Goal: Check status: Check status

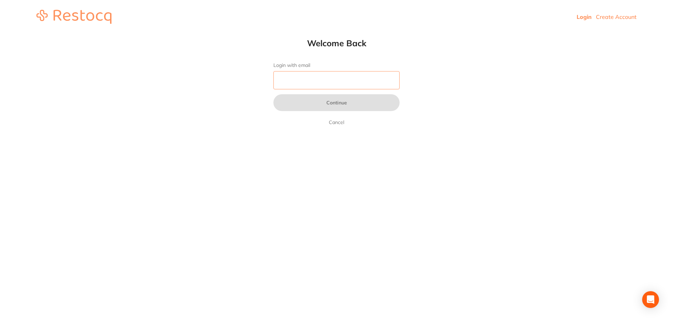
drag, startPoint x: 292, startPoint y: 79, endPoint x: 321, endPoint y: 89, distance: 31.3
click at [294, 79] on input "Login with email" at bounding box center [336, 80] width 126 height 18
type input "[EMAIL_ADDRESS][DOMAIN_NAME]"
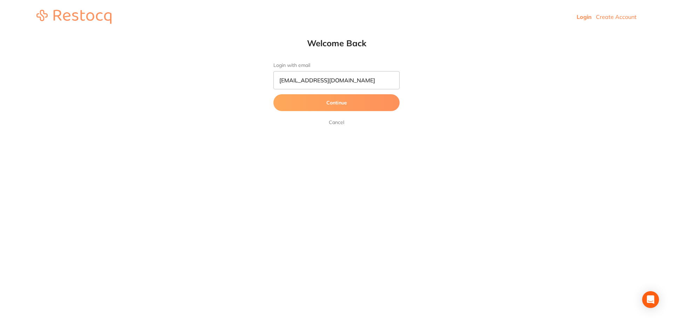
click at [329, 100] on button "Continue" at bounding box center [336, 102] width 126 height 17
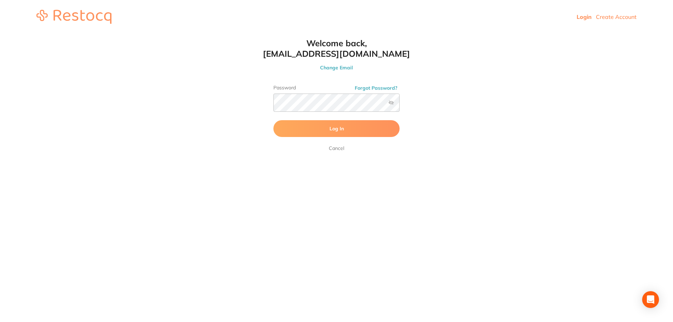
click at [340, 127] on span "Log In" at bounding box center [336, 128] width 14 height 6
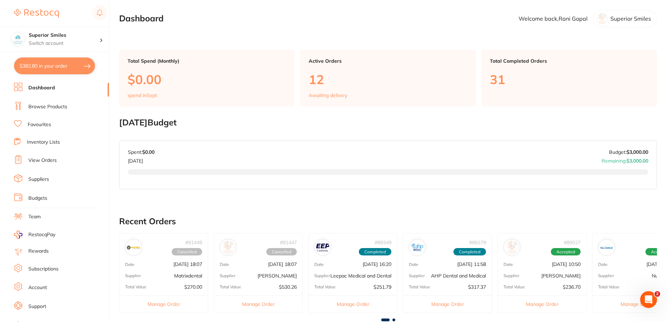
click at [47, 66] on button "$382.80 in your order" at bounding box center [54, 65] width 81 height 17
checkbox input "true"
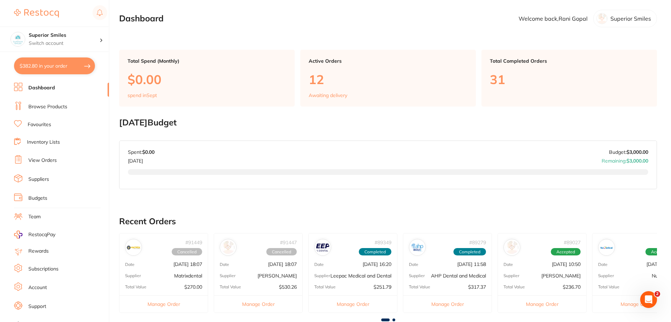
checkbox input "true"
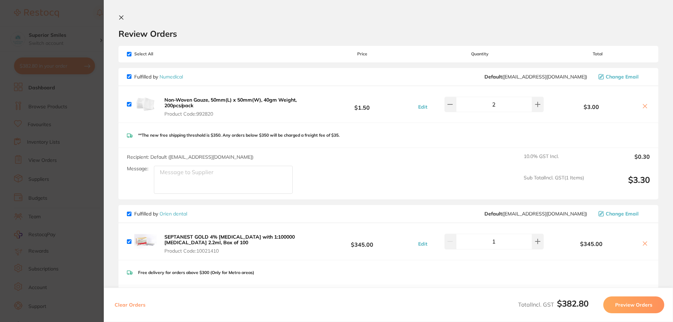
click at [47, 66] on section "Update RRP Set your pre negotiated price for this item. Item Agreed RRP (excl. …" at bounding box center [336, 161] width 673 height 322
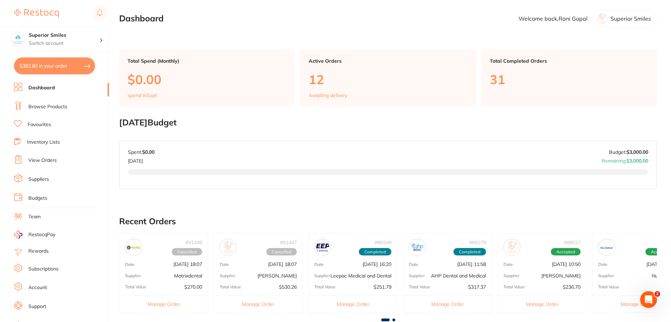
click at [48, 70] on button "$382.80 in your order" at bounding box center [54, 65] width 81 height 17
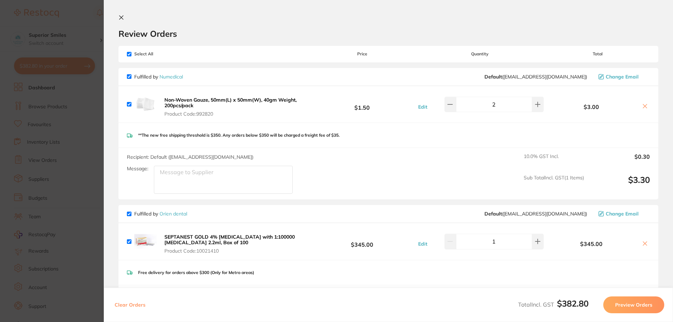
click at [82, 119] on section "Update RRP Set your pre negotiated price for this item. Item Agreed RRP (excl. …" at bounding box center [336, 161] width 673 height 322
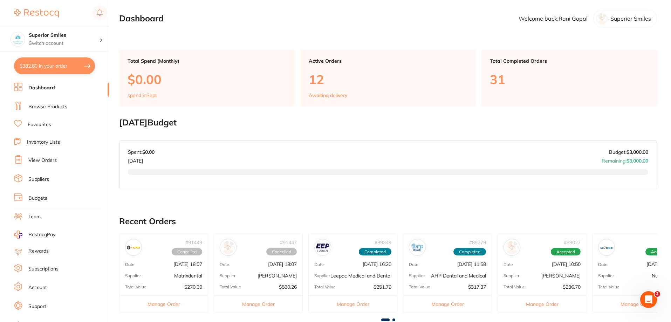
click at [36, 87] on link "Dashboard" at bounding box center [41, 87] width 27 height 7
click at [43, 161] on link "View Orders" at bounding box center [42, 160] width 28 height 7
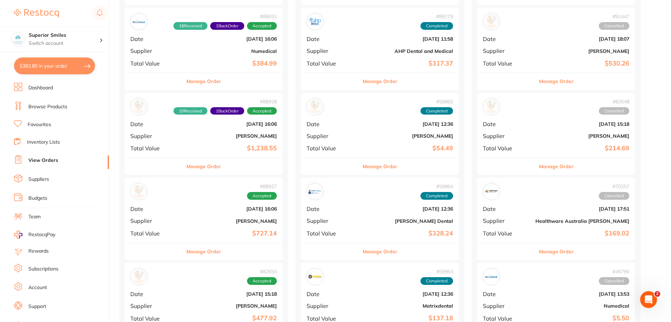
scroll to position [245, 0]
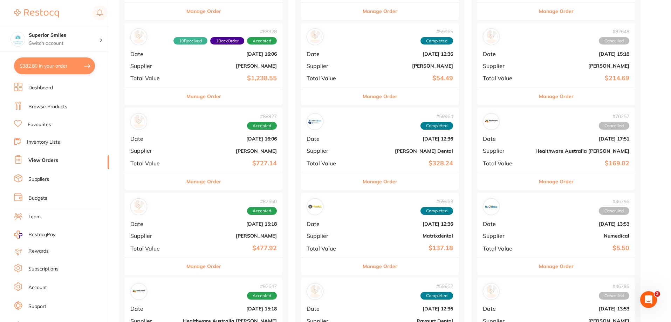
click at [483, 136] on span "Date" at bounding box center [506, 139] width 47 height 6
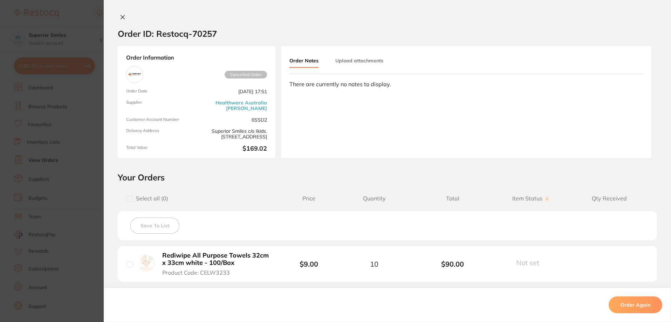
scroll to position [315, 0]
click at [120, 19] on icon at bounding box center [123, 17] width 6 height 6
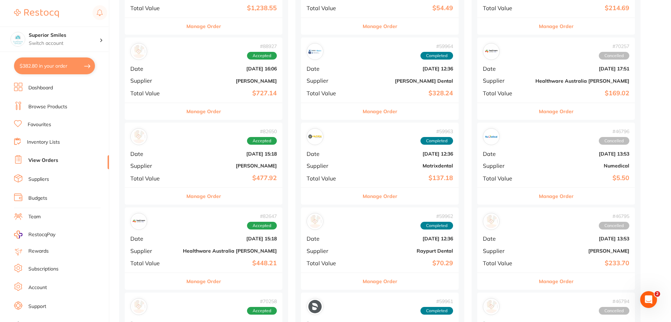
click at [178, 236] on div "# 82647 Accepted Date Jun 9 2025, 15:18 Supplier Healthware Australia Ridley To…" at bounding box center [204, 239] width 158 height 65
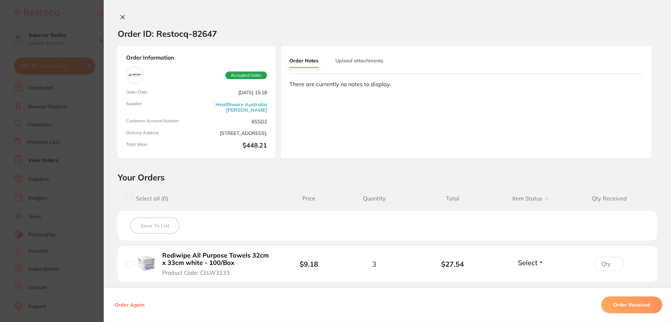
scroll to position [315, 0]
click at [120, 17] on icon at bounding box center [123, 17] width 6 height 6
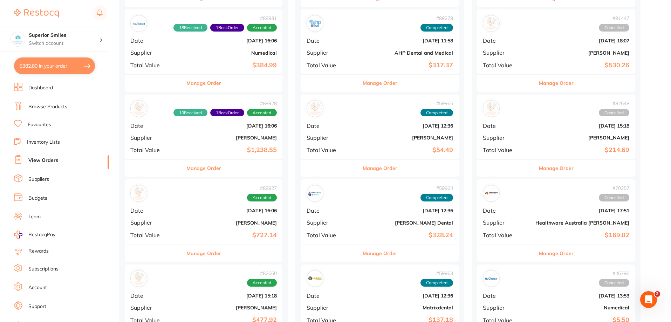
scroll to position [175, 0]
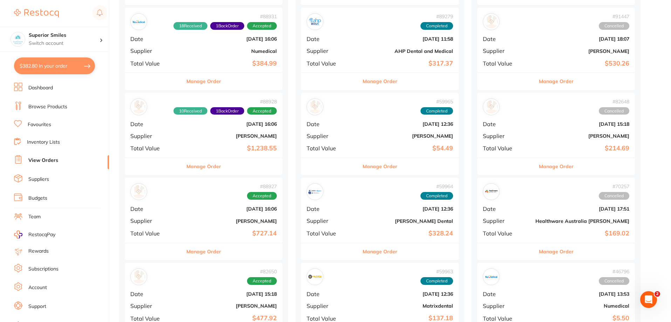
drag, startPoint x: 466, startPoint y: 229, endPoint x: 260, endPoint y: 187, distance: 210.9
drag, startPoint x: 260, startPoint y: 187, endPoint x: 108, endPoint y: 230, distance: 157.7
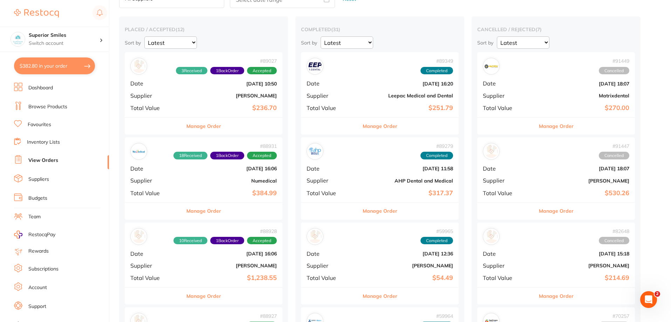
scroll to position [140, 0]
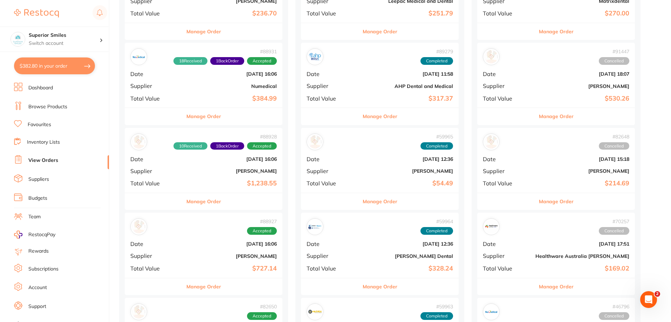
click at [477, 252] on div "# 70257 Cancelled Date Feb 12 2025, 17:51 Supplier Healthware Australia Ridley …" at bounding box center [556, 245] width 158 height 65
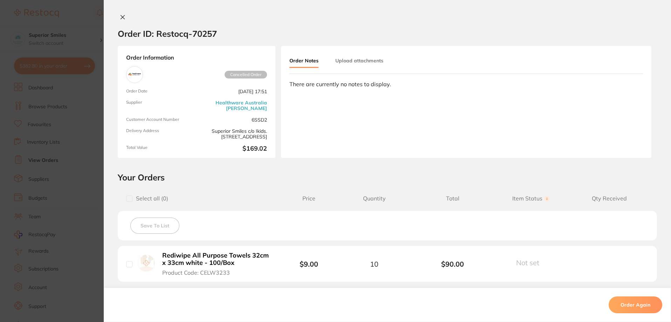
click at [463, 252] on section "Order ID: Restocq- 70257 Order Information Cancelled Order Order Date Feb 12 20…" at bounding box center [335, 161] width 671 height 322
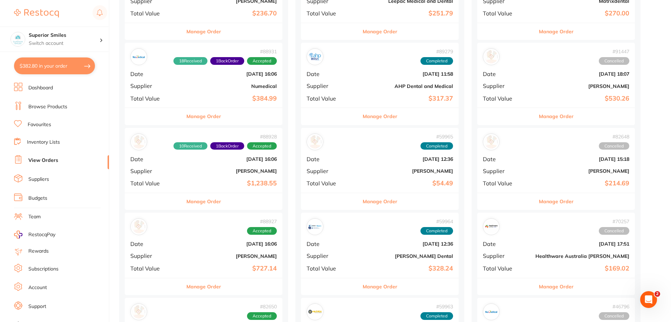
click at [539, 286] on button "Manage Order" at bounding box center [556, 286] width 35 height 17
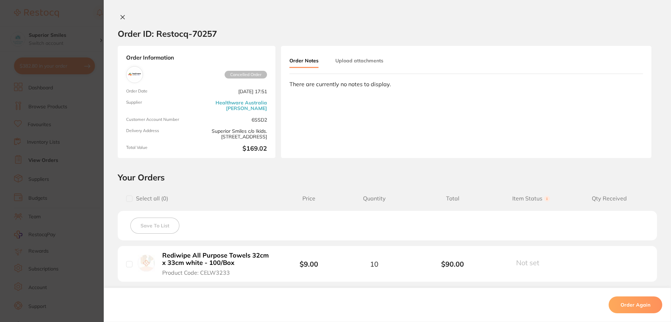
click at [120, 16] on icon at bounding box center [123, 17] width 6 height 6
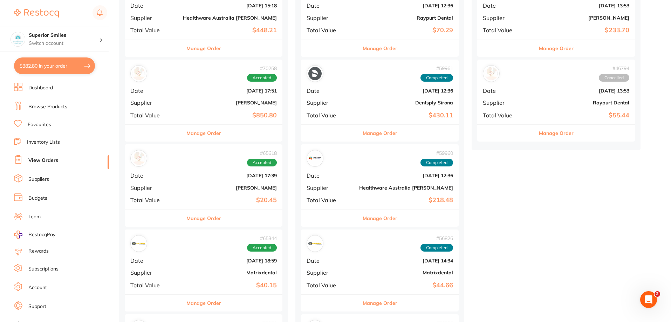
scroll to position [561, 0]
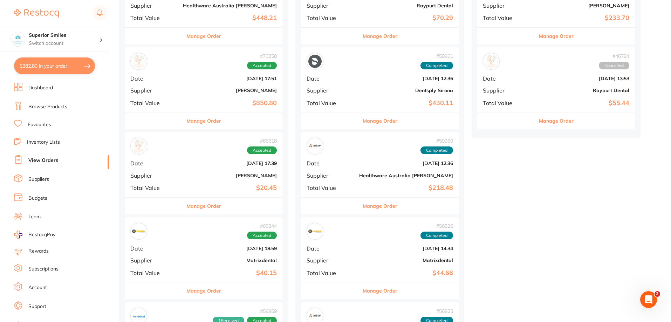
click at [359, 163] on b "[DATE] 12:36" at bounding box center [406, 164] width 94 height 6
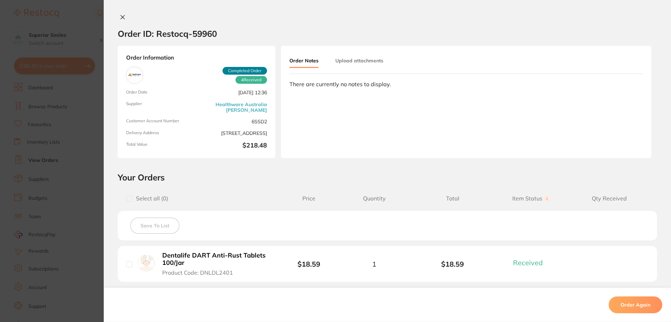
scroll to position [456, 0]
click at [121, 17] on icon at bounding box center [123, 17] width 4 height 4
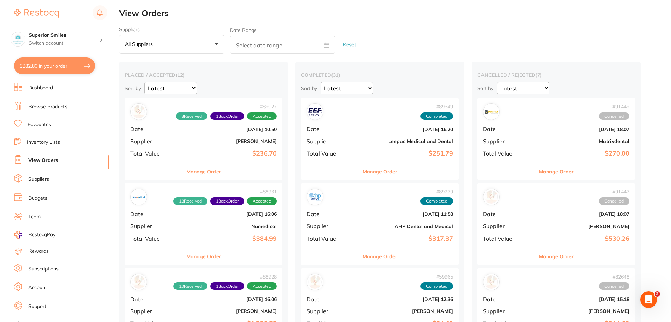
click at [193, 142] on b "[PERSON_NAME]" at bounding box center [230, 141] width 94 height 6
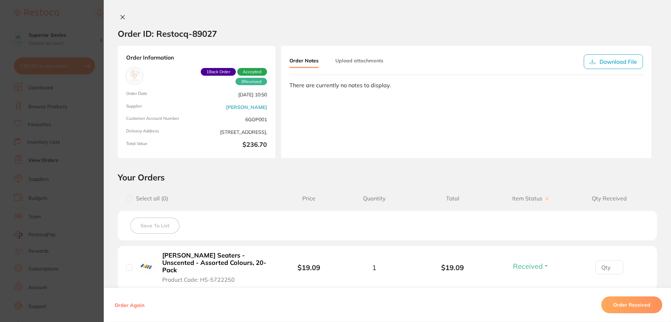
click at [122, 18] on icon at bounding box center [123, 17] width 4 height 4
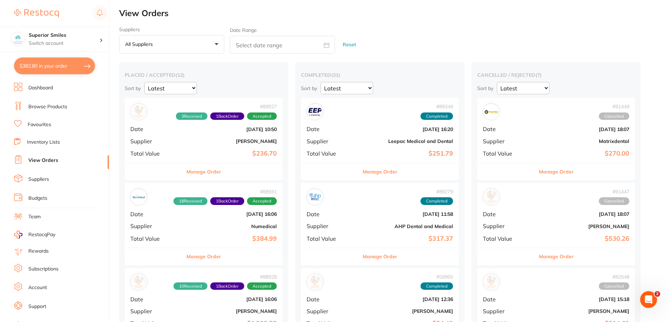
click at [194, 87] on select "Latest Notification" at bounding box center [170, 88] width 53 height 12
select select "Notification"
click at [144, 82] on select "Latest Notification" at bounding box center [170, 88] width 53 height 12
click at [345, 89] on select "Latest Notification" at bounding box center [347, 88] width 53 height 12
select select "Notification"
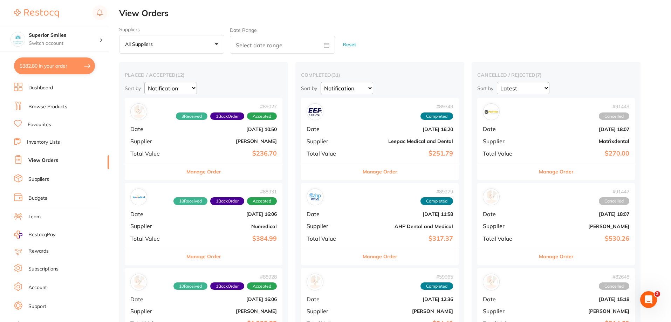
click at [321, 82] on select "Latest Notification" at bounding box center [347, 88] width 53 height 12
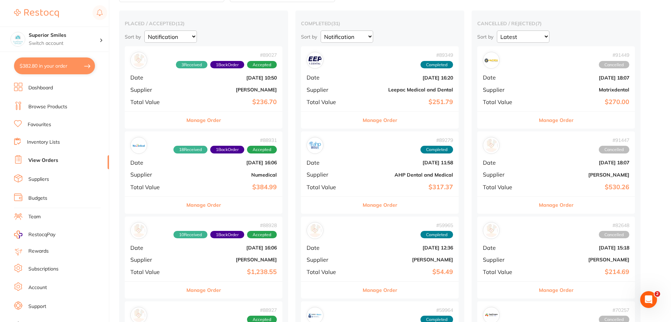
scroll to position [70, 0]
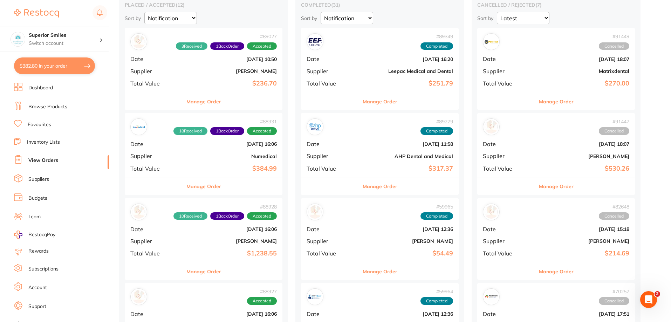
drag, startPoint x: 186, startPoint y: 154, endPoint x: 170, endPoint y: 154, distance: 16.5
click at [170, 154] on div "# 88931 18 Received 1 Back Order Accepted Date Aug 4 2025, 16:06 Supplier Numed…" at bounding box center [204, 145] width 158 height 65
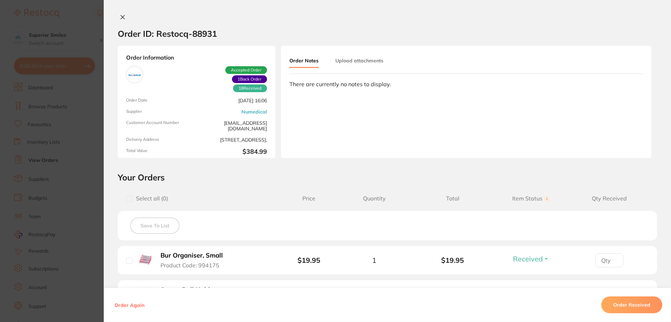
drag, startPoint x: 122, startPoint y: 17, endPoint x: 131, endPoint y: 20, distance: 9.5
click at [123, 17] on icon at bounding box center [123, 17] width 6 height 6
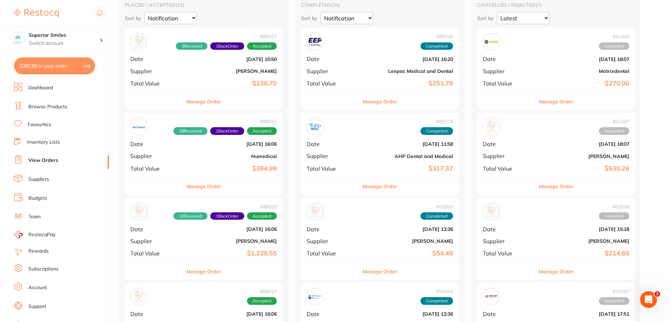
click at [197, 159] on b "Numedical" at bounding box center [230, 157] width 94 height 6
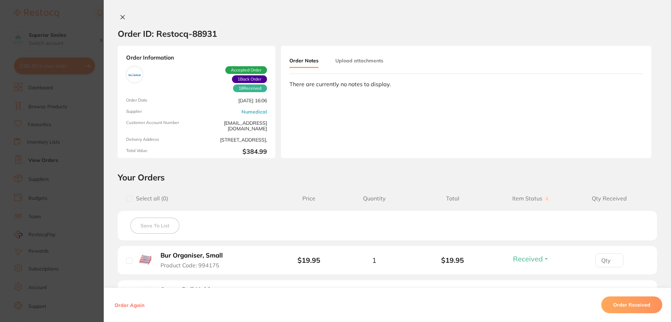
click at [198, 159] on section "Order ID: Restocq- 88931 Order Information 18 Received 1 Back Order Accepted Or…" at bounding box center [335, 161] width 671 height 322
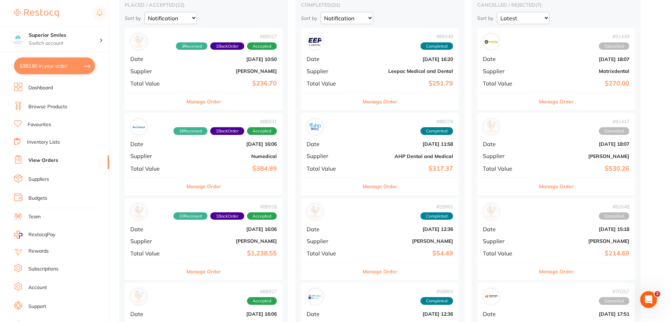
click at [193, 191] on button "Manage Order" at bounding box center [203, 186] width 35 height 17
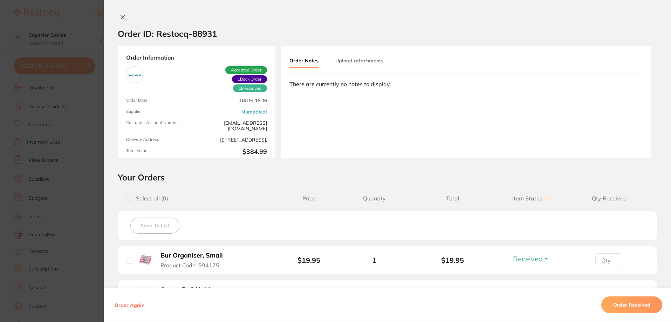
click at [240, 79] on span "1 Back Order" at bounding box center [249, 79] width 35 height 8
click at [120, 15] on icon at bounding box center [123, 17] width 6 height 6
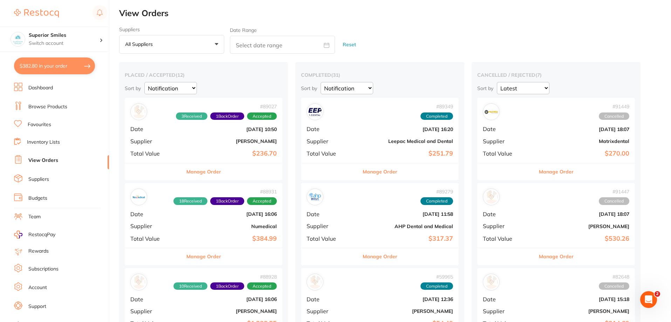
click at [182, 133] on div "# 89027 3 Received 1 Back Order Accepted Date Aug 5 2025, 10:50 Supplier Henry …" at bounding box center [204, 130] width 158 height 65
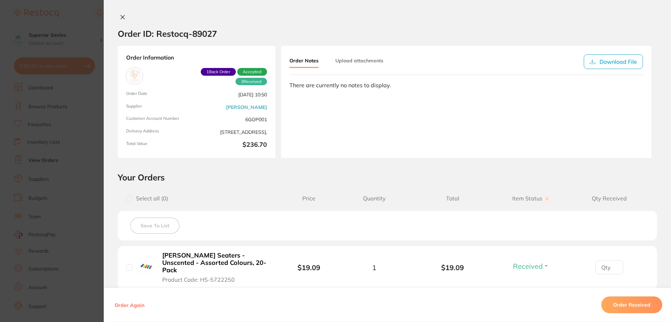
click at [182, 133] on section "Order ID: Restocq- 89027 Order Information 3 Received 1 Back Order Accepted Ord…" at bounding box center [335, 161] width 671 height 322
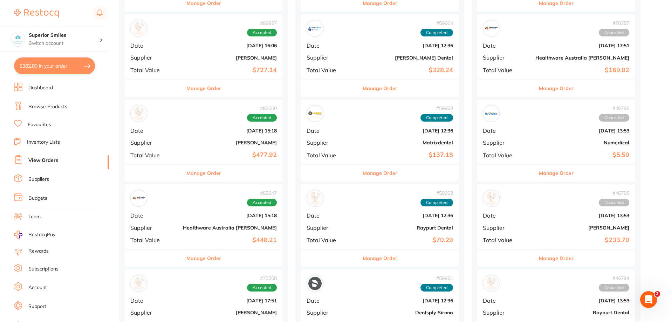
scroll to position [386, 0]
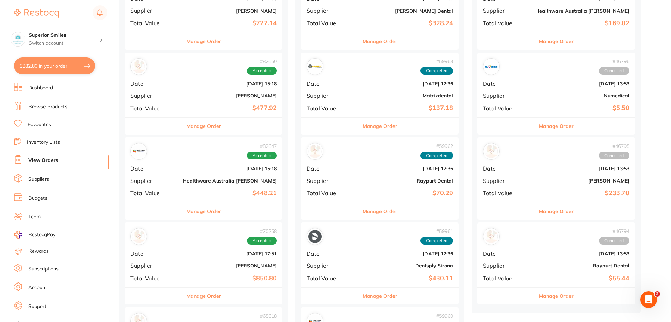
click at [191, 211] on button "Manage Order" at bounding box center [203, 211] width 35 height 17
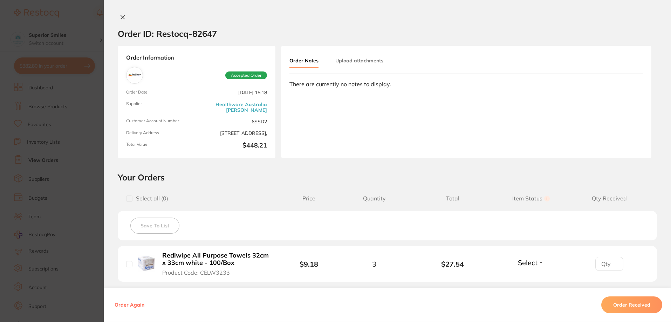
scroll to position [35, 0]
click at [120, 15] on icon at bounding box center [123, 17] width 6 height 6
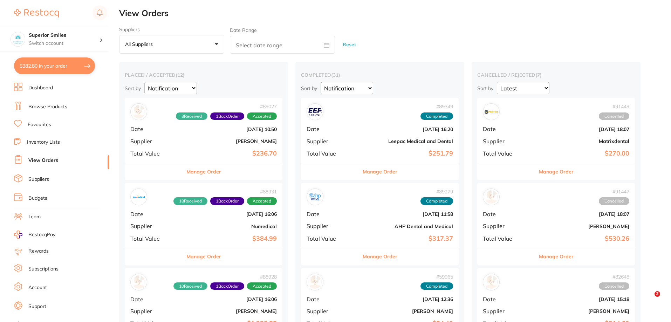
select select "Notification"
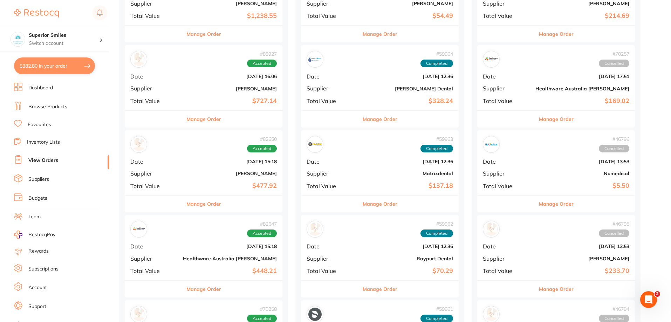
scroll to position [350, 0]
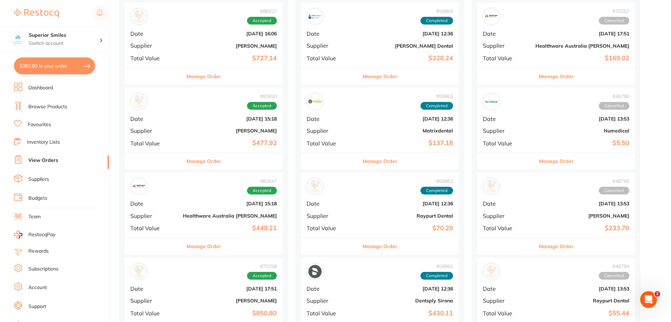
click at [191, 245] on button "Manage Order" at bounding box center [203, 246] width 35 height 17
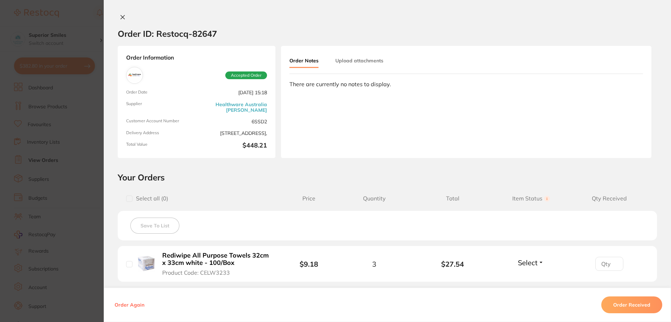
scroll to position [421, 0]
click at [123, 18] on icon at bounding box center [123, 17] width 6 height 6
